Goal: Transaction & Acquisition: Obtain resource

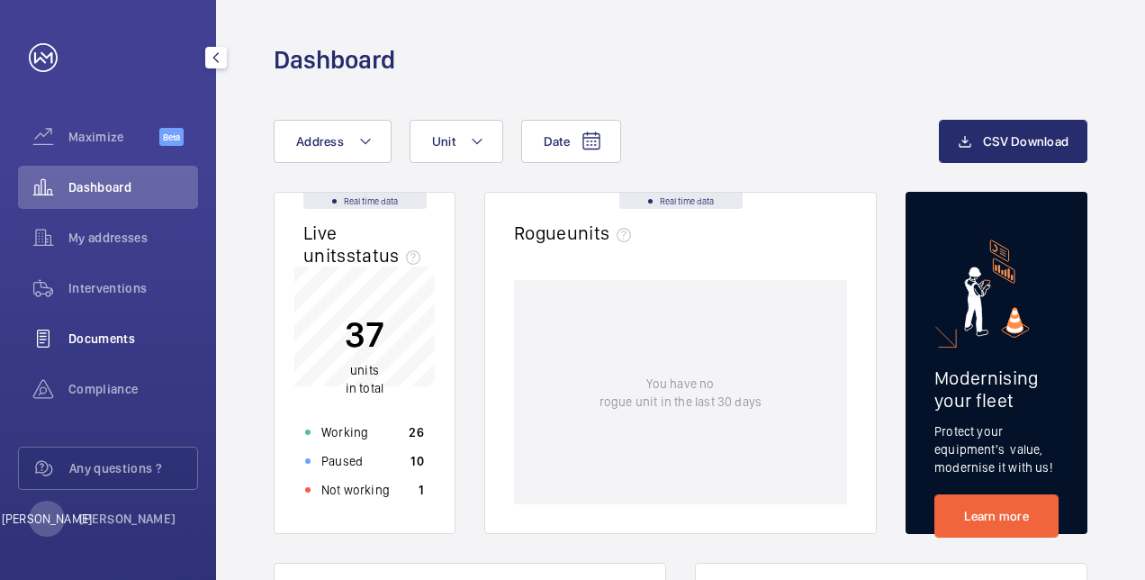
click at [115, 333] on span "Documents" at bounding box center [133, 339] width 130 height 18
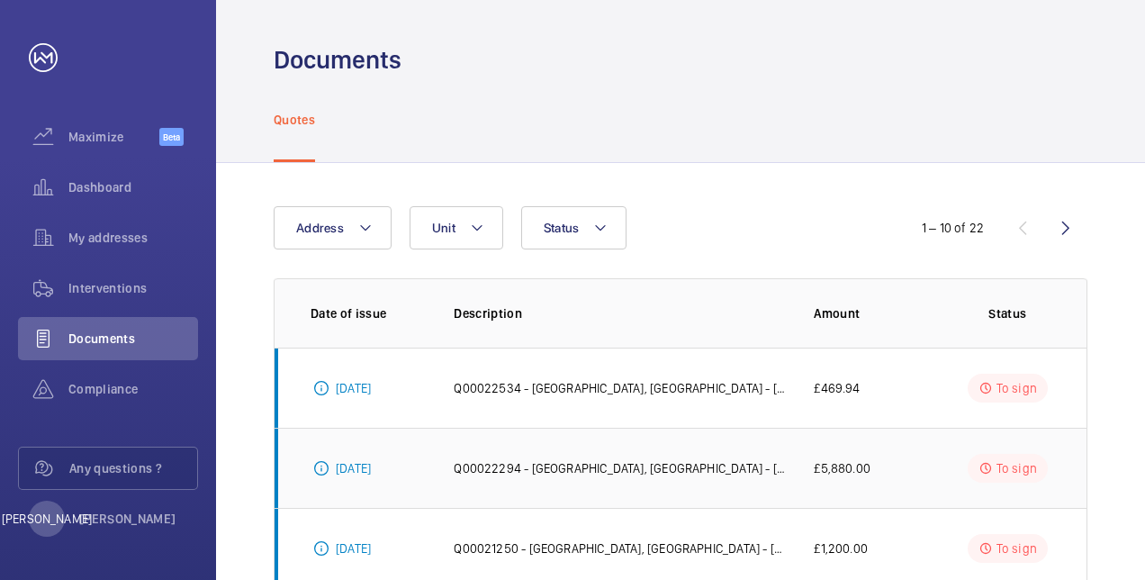
click at [650, 452] on td "Q00022294 - [GEOGRAPHIC_DATA], [GEOGRAPHIC_DATA] - [GEOGRAPHIC_DATA] | GWS - [G…" at bounding box center [605, 468] width 360 height 80
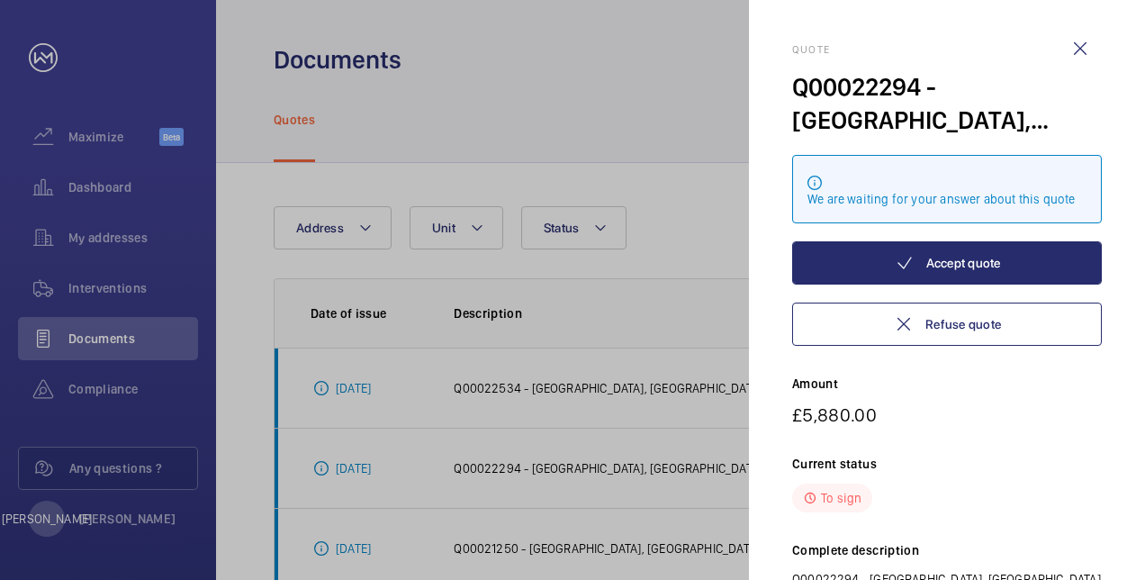
click at [1069, 448] on div "Quote Q00022294 - [GEOGRAPHIC_DATA], [GEOGRAPHIC_DATA] - [GEOGRAPHIC_DATA] | GW…" at bounding box center [947, 375] width 310 height 664
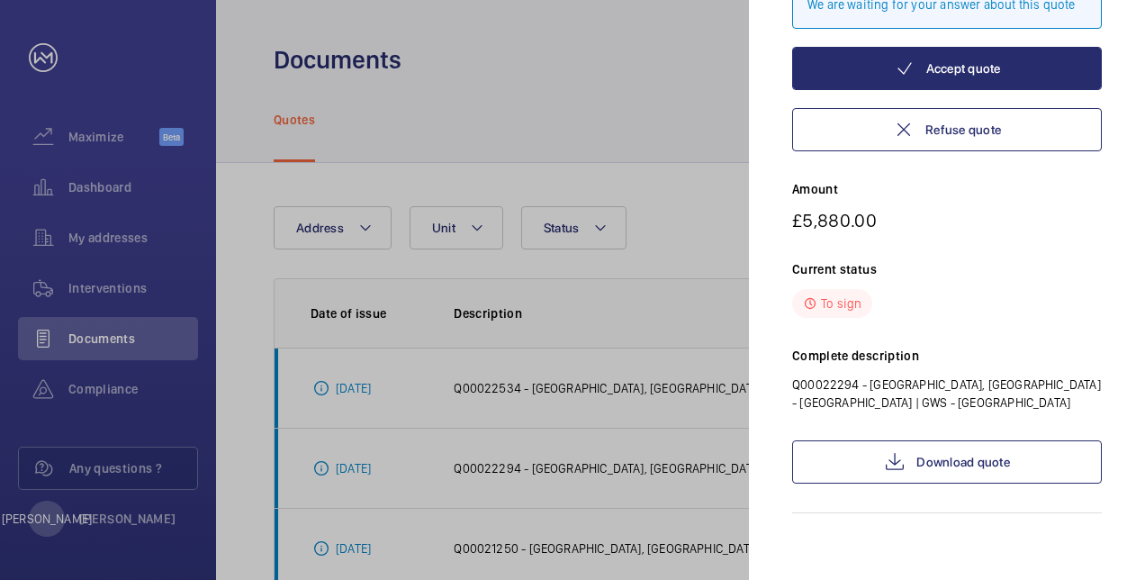
scroll to position [199, 0]
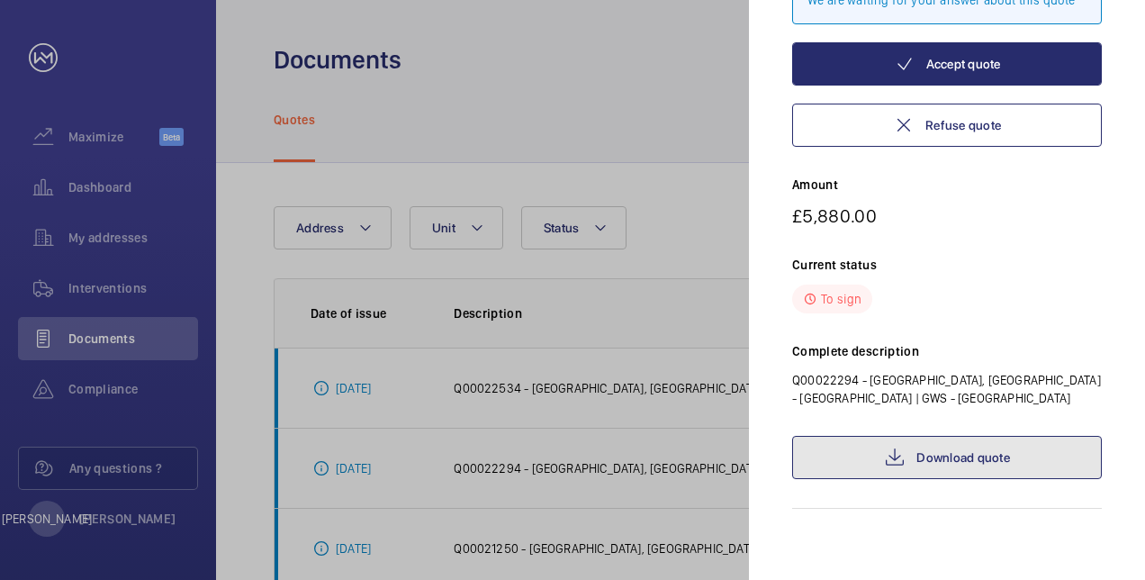
click at [959, 457] on link "Download quote" at bounding box center [947, 457] width 310 height 43
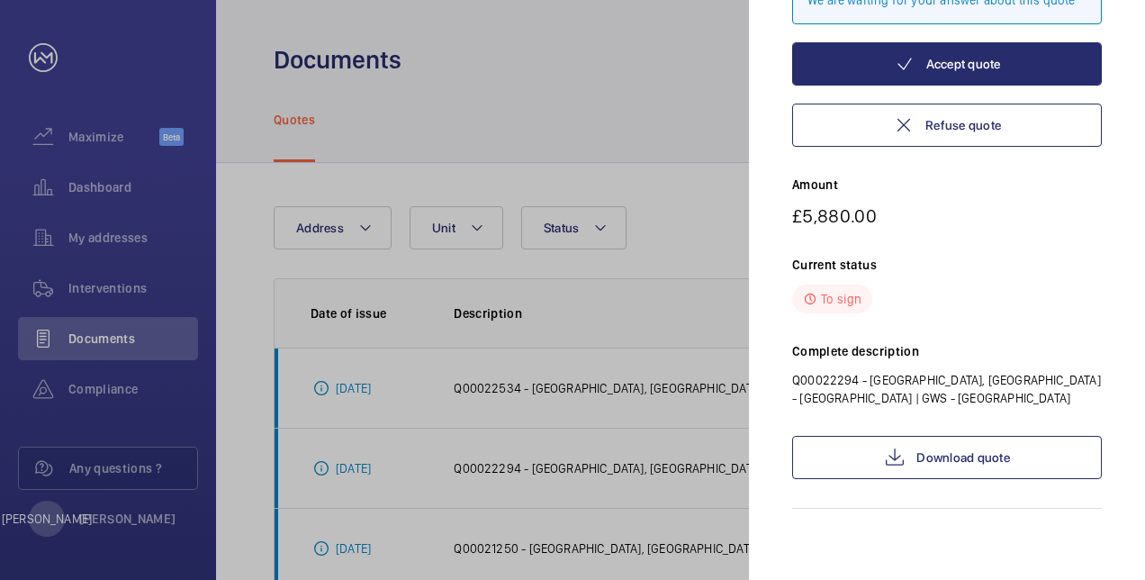
click at [607, 135] on div at bounding box center [572, 290] width 1145 height 580
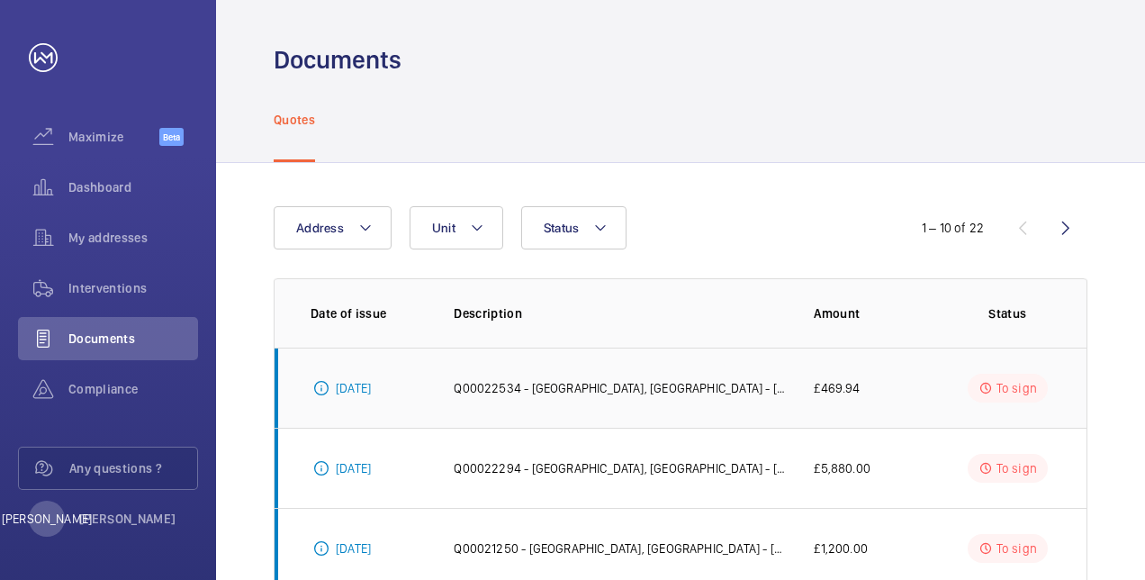
click at [679, 373] on td "Q00022534 - [GEOGRAPHIC_DATA], [GEOGRAPHIC_DATA] - [GEOGRAPHIC_DATA] | GWS - [G…" at bounding box center [605, 388] width 360 height 80
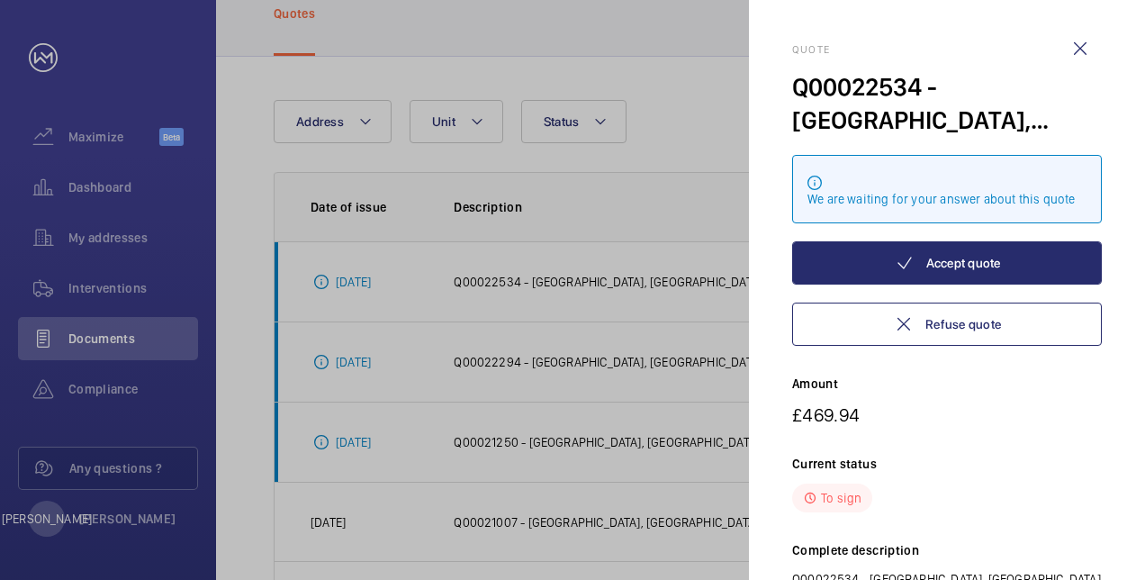
scroll to position [108, 0]
click at [1027, 423] on p "£469.94" at bounding box center [947, 414] width 310 height 23
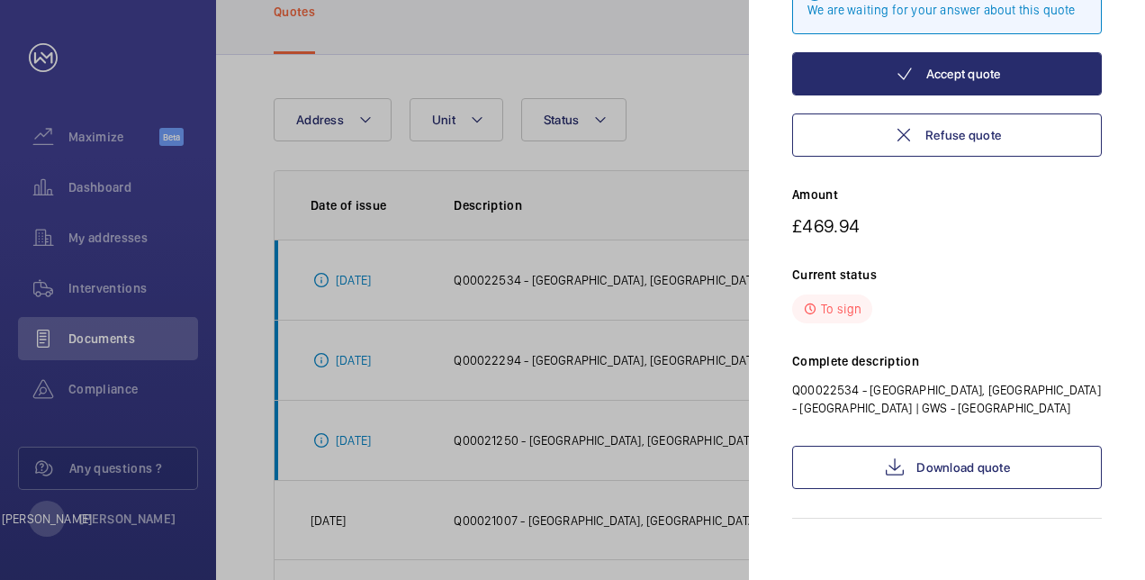
scroll to position [199, 0]
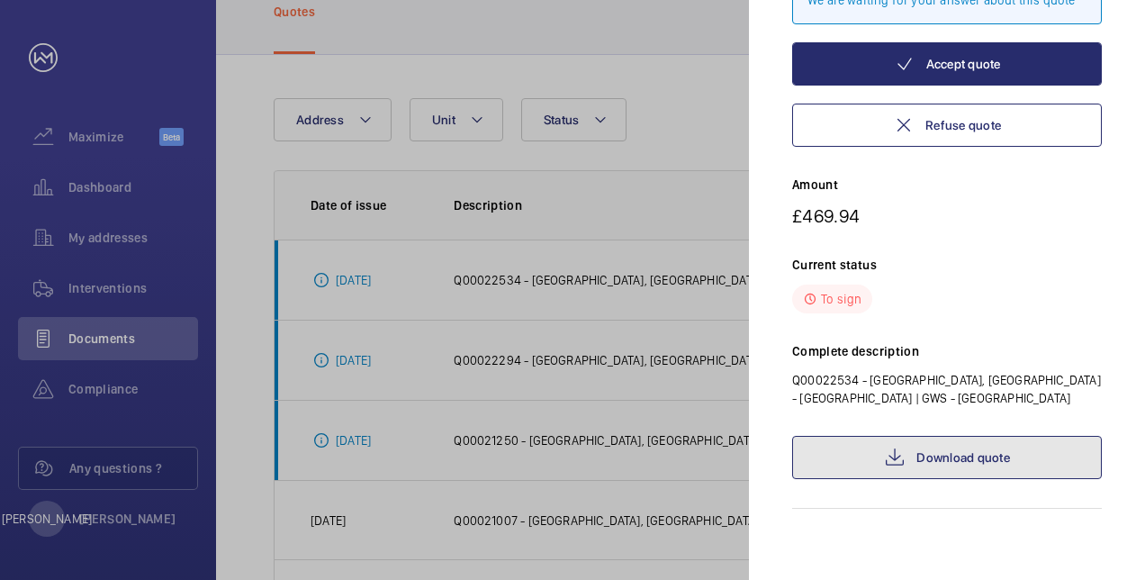
click at [965, 464] on link "Download quote" at bounding box center [947, 457] width 310 height 43
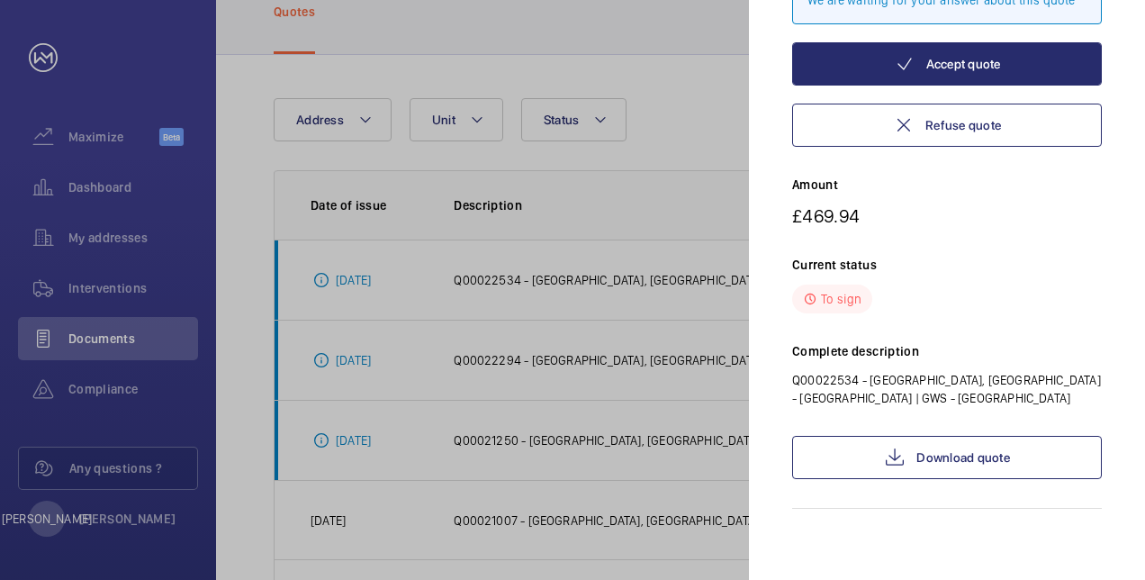
click at [641, 257] on div at bounding box center [572, 290] width 1145 height 580
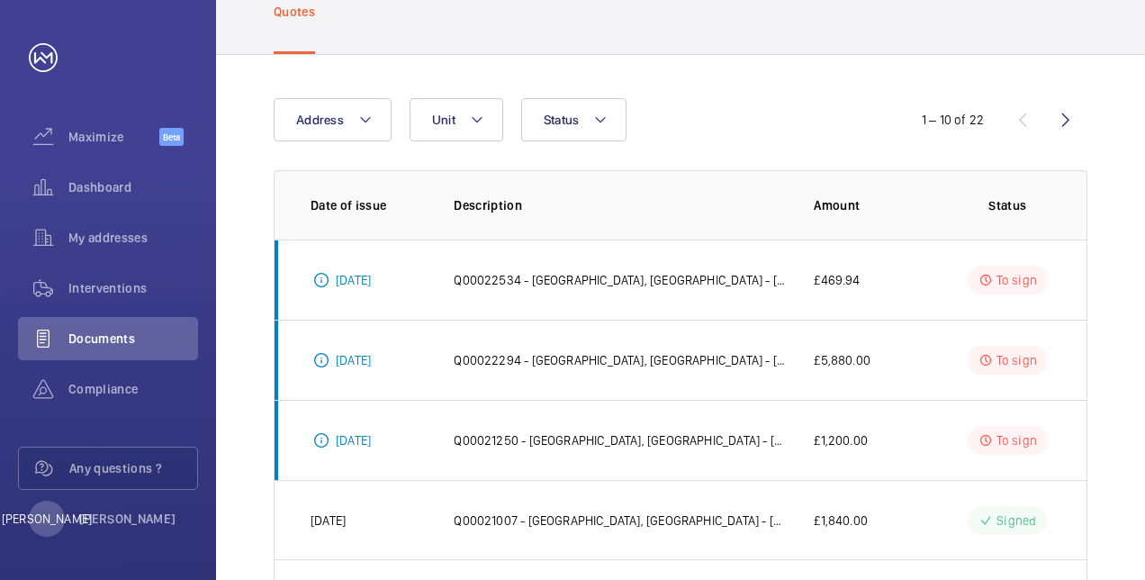
click at [1130, 378] on div "Address Unit Status 1 – 10 of 22 Date of issue Description Amount Status [DATE]…" at bounding box center [680, 567] width 929 height 1025
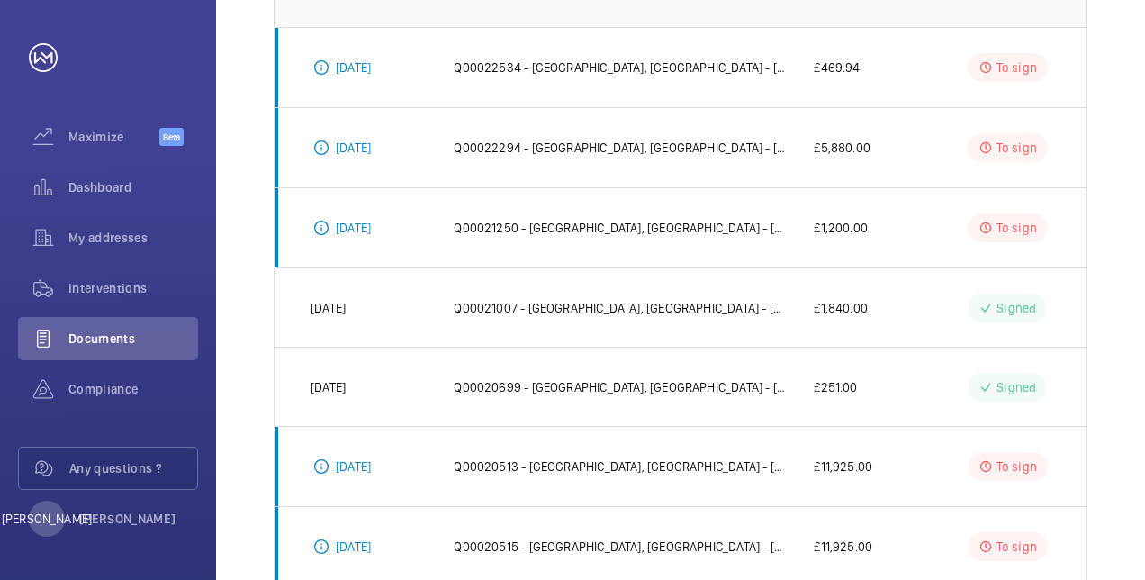
scroll to position [360, 0]
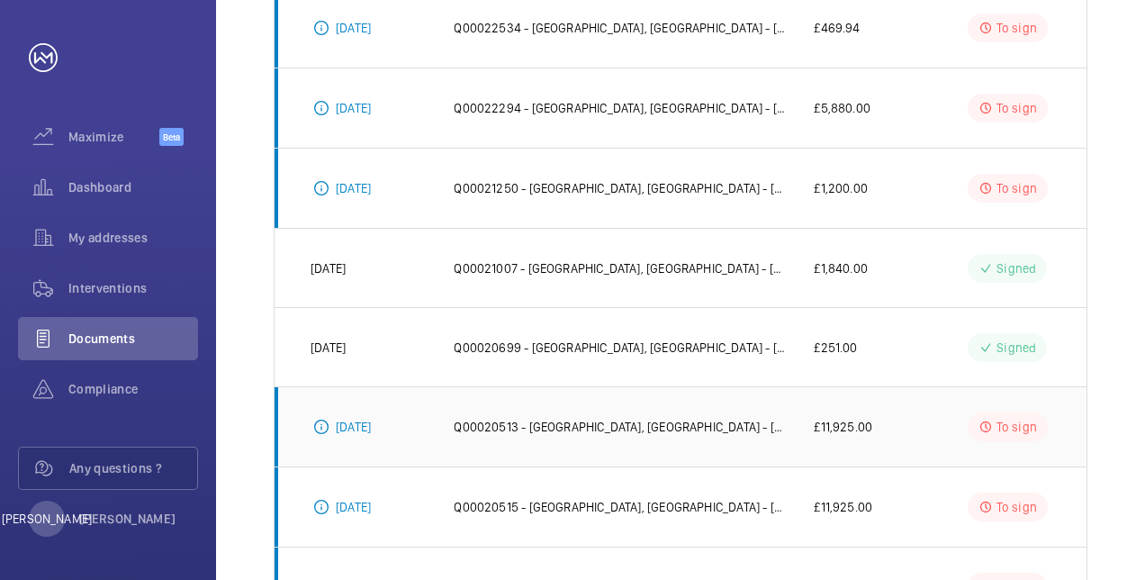
click at [690, 402] on td "Q00020513 - [GEOGRAPHIC_DATA], [GEOGRAPHIC_DATA] - [GEOGRAPHIC_DATA] | GWS - [G…" at bounding box center [605, 426] width 360 height 80
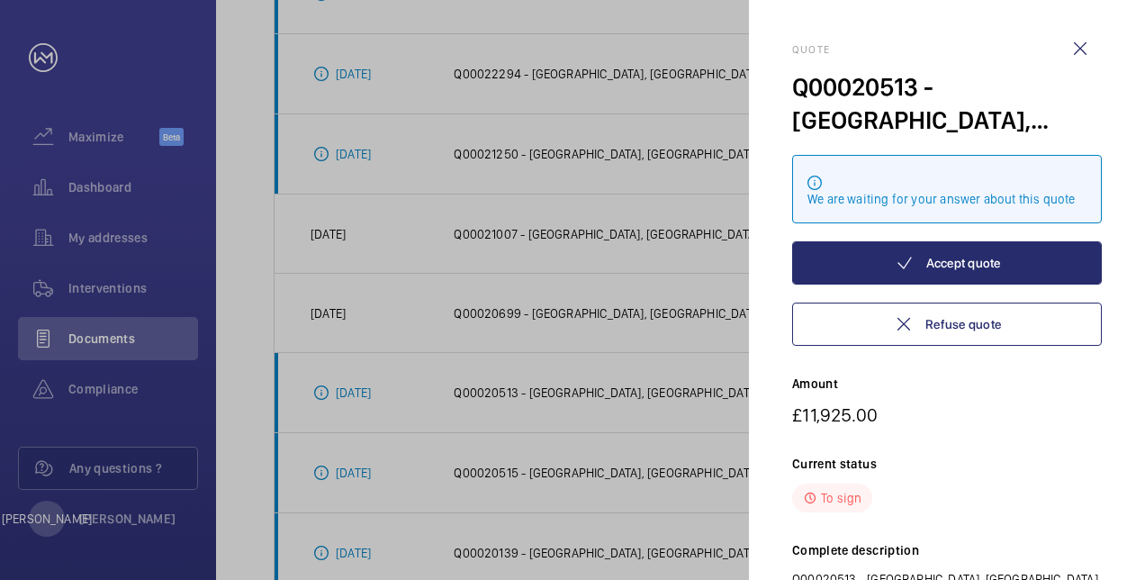
scroll to position [396, 0]
click at [970, 442] on div "Quote Q00020513 - [GEOGRAPHIC_DATA], [GEOGRAPHIC_DATA] - [GEOGRAPHIC_DATA] | GW…" at bounding box center [947, 384] width 310 height 682
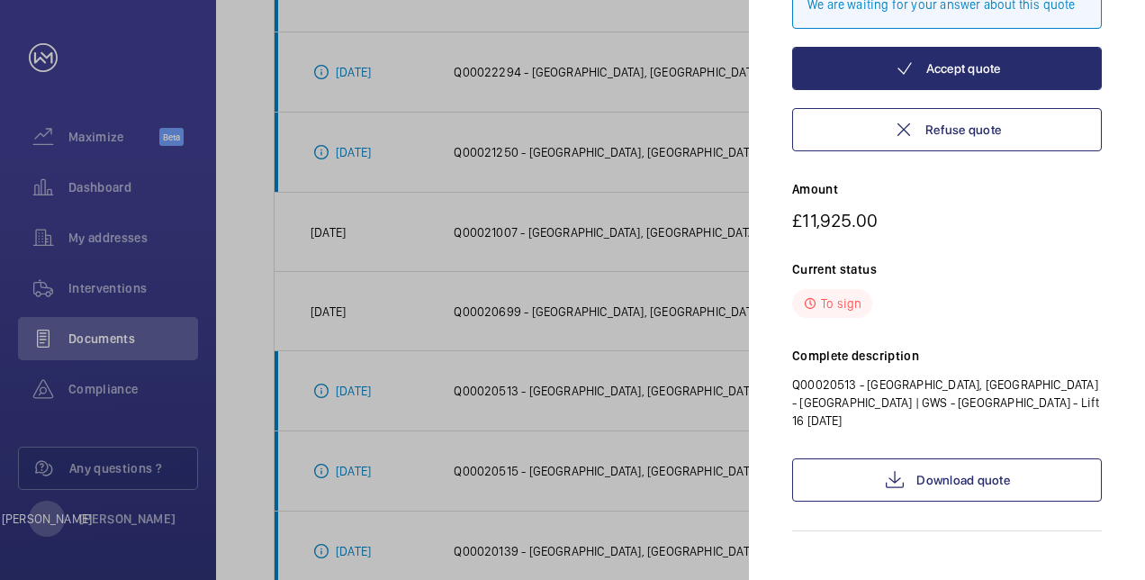
scroll to position [199, 0]
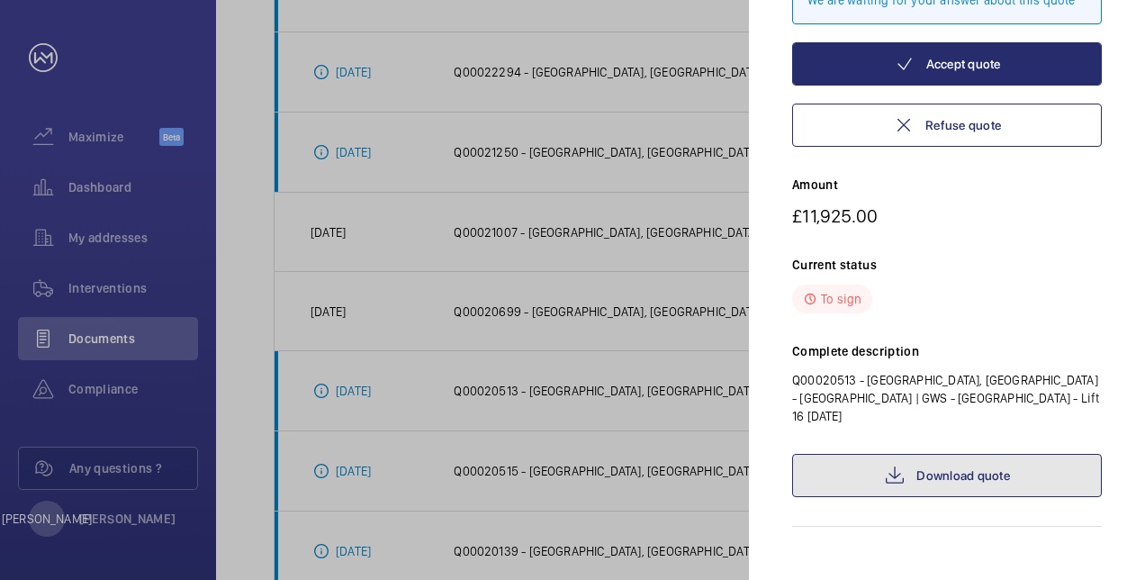
click at [970, 454] on link "Download quote" at bounding box center [947, 475] width 310 height 43
